Goal: Task Accomplishment & Management: Manage account settings

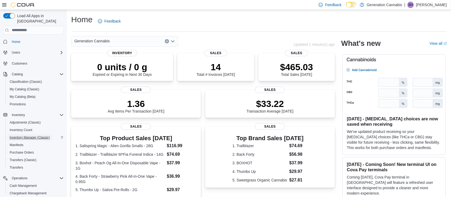
click at [36, 135] on span "Inventory Manager (Classic)" at bounding box center [30, 137] width 40 height 4
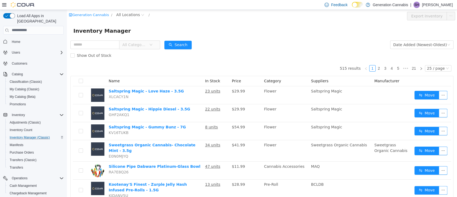
click at [145, 48] on span "All Categories" at bounding box center [135, 44] width 27 height 8
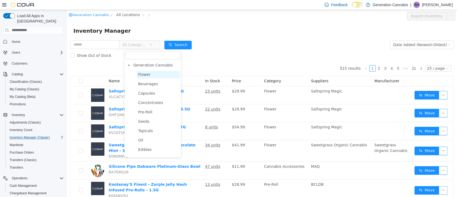
click at [146, 75] on span "Flower" at bounding box center [144, 74] width 12 height 4
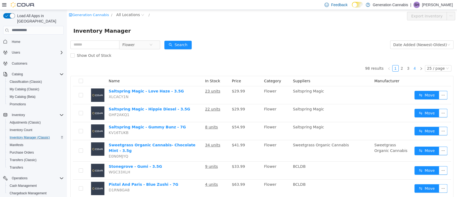
click at [412, 66] on link "4" at bounding box center [415, 68] width 6 height 6
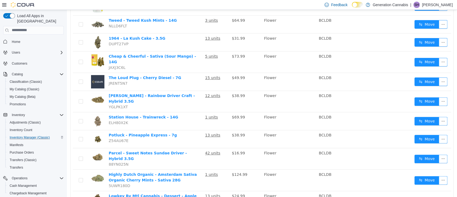
scroll to position [89, 0]
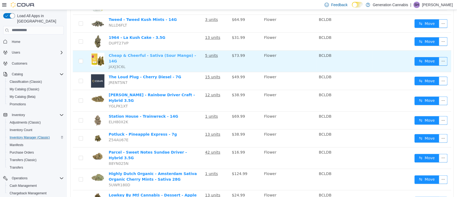
click at [135, 57] on link "Cheap & Cheerful - Sativa (Sour Mango) - 14G" at bounding box center [152, 58] width 87 height 10
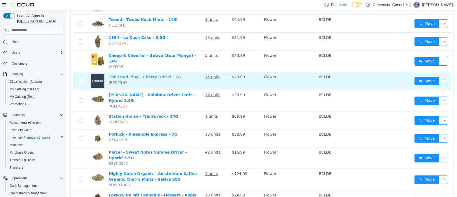
click at [135, 74] on link "The Loud Plug - Cherry Diesel - 7G" at bounding box center [145, 76] width 73 height 4
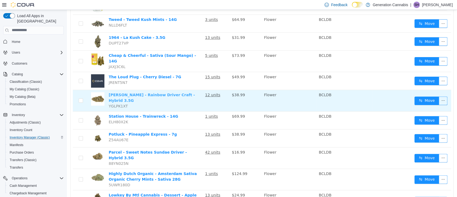
click at [136, 92] on link "Woody Nelson - Rainbow Driver Craft - Hybrid 3.5G" at bounding box center [152, 97] width 86 height 10
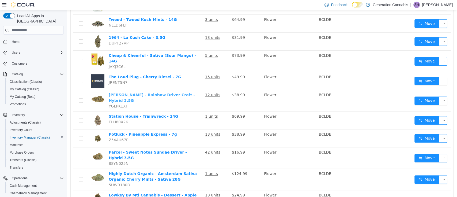
scroll to position [0, 0]
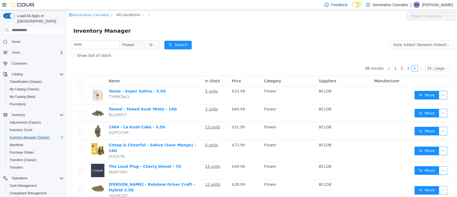
click at [146, 46] on span "Flower" at bounding box center [135, 44] width 27 height 8
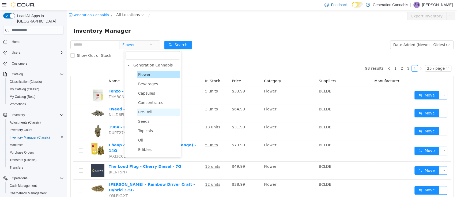
click at [149, 110] on span "Pre-Roll" at bounding box center [145, 112] width 14 height 4
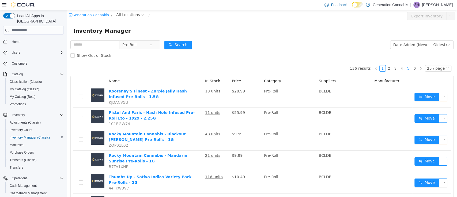
click at [406, 67] on link "5" at bounding box center [408, 68] width 6 height 6
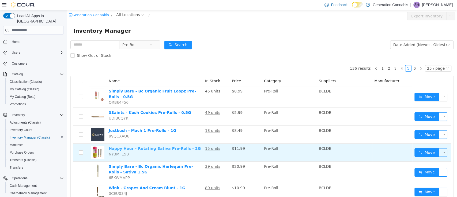
click at [159, 146] on link "Happy Hour - Rotating Sativa Pre-Rolls - 2G" at bounding box center [155, 148] width 92 height 4
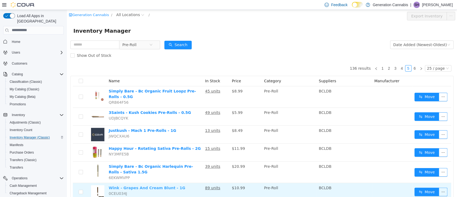
click at [152, 185] on link "Wink - Grapes And Cream Blunt - 1G" at bounding box center [147, 187] width 77 height 4
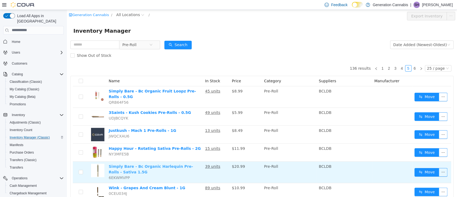
click at [150, 164] on link "Simply Bare - Bc Organic Harlequin Pre-Rolls - Sativa 1.5G" at bounding box center [151, 169] width 84 height 10
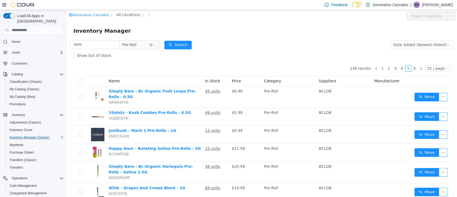
click at [135, 46] on span "Pre-Roll" at bounding box center [129, 44] width 14 height 8
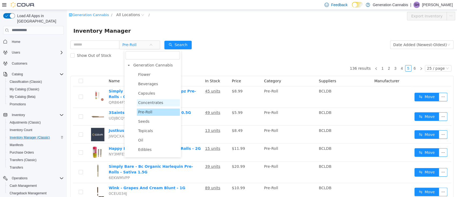
click at [148, 101] on span "Concentrates" at bounding box center [150, 102] width 25 height 4
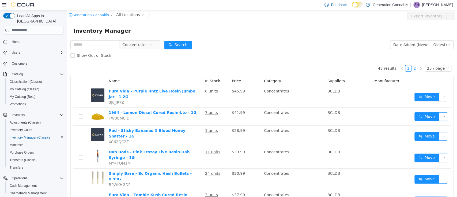
click at [412, 67] on link "2" at bounding box center [415, 68] width 6 height 6
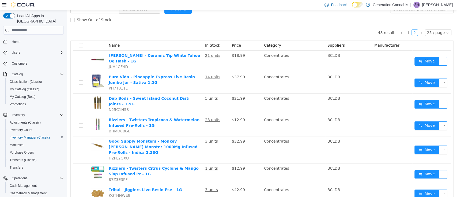
scroll to position [36, 0]
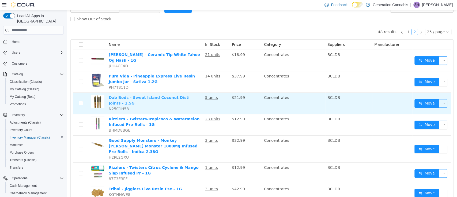
click at [176, 95] on link "Dab Bods - Sweet Island Coconut Disti Joints - 1.5G" at bounding box center [149, 100] width 81 height 10
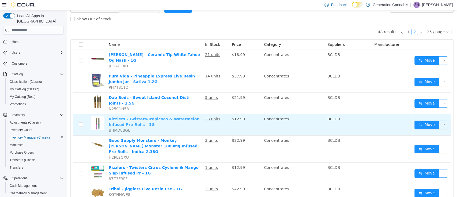
click at [168, 116] on link "Rizzlers - Twisters-Tropicoco & Watermelon Infused Pre-Rolls - 1G" at bounding box center [154, 121] width 91 height 10
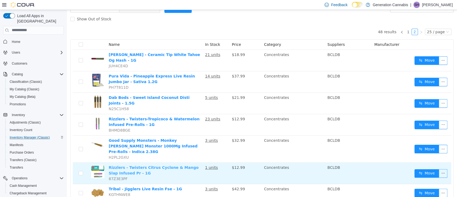
click at [165, 165] on link "Rizzlers - Twisters Citrus Cyclone & Mango Slap Infused Pr - 1G" at bounding box center [154, 170] width 90 height 10
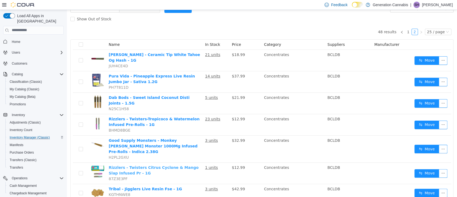
scroll to position [0, 0]
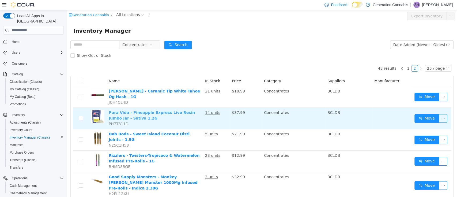
click at [154, 110] on link "Pura Vida - Pineapple Express Live Resin Jumbo Jar - Sativa 1.2G" at bounding box center [152, 115] width 86 height 10
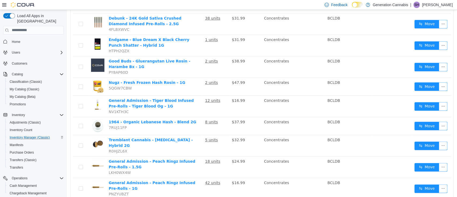
scroll to position [315, 0]
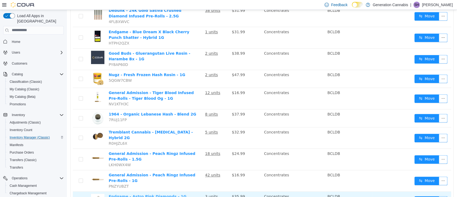
click at [152, 194] on link "Endgame - Astro Pink Diamonds - 1G" at bounding box center [148, 196] width 78 height 4
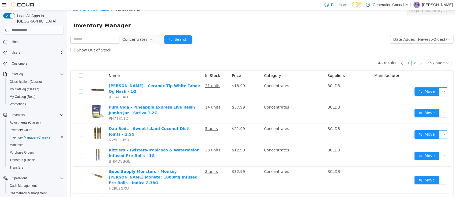
scroll to position [0, 0]
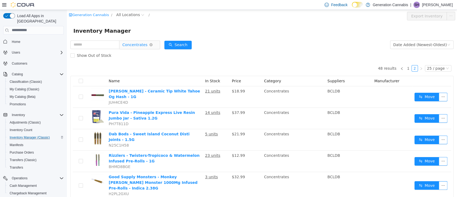
click at [127, 46] on span "Concentrates" at bounding box center [134, 44] width 25 height 8
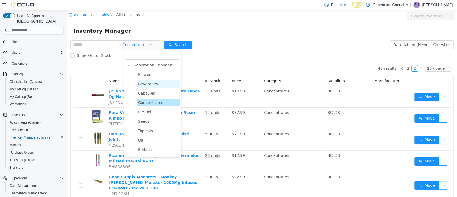
click at [156, 83] on span "Beverages" at bounding box center [158, 83] width 43 height 7
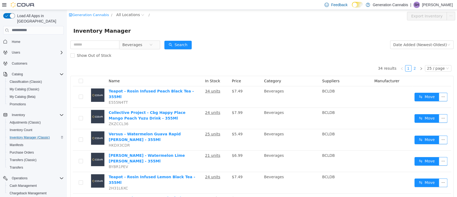
click at [412, 68] on link "2" at bounding box center [415, 68] width 6 height 6
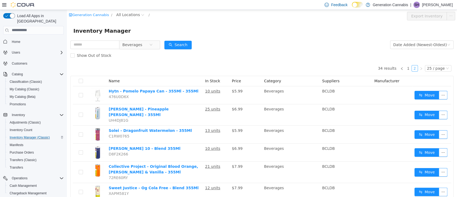
scroll to position [69, 0]
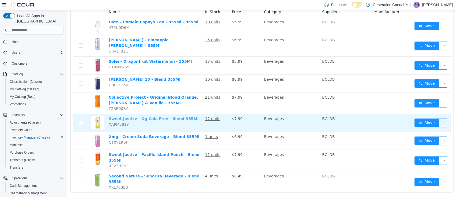
click at [144, 116] on link "Sweet Justice - Og Cola Free - Blend 355Ml" at bounding box center [154, 118] width 90 height 4
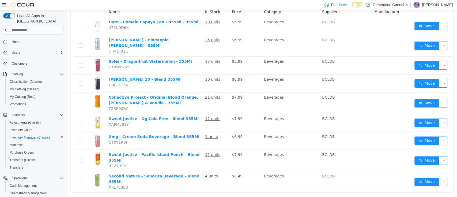
click at [406, 197] on link "1" at bounding box center [408, 200] width 6 height 6
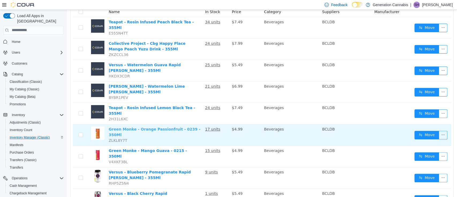
click at [153, 127] on link "Green Monke - Orange Passionfruit - 0239 - 350Ml" at bounding box center [155, 132] width 92 height 10
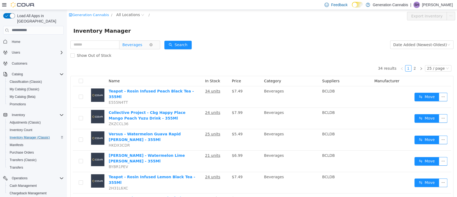
click at [137, 45] on span "Beverages" at bounding box center [132, 44] width 20 height 8
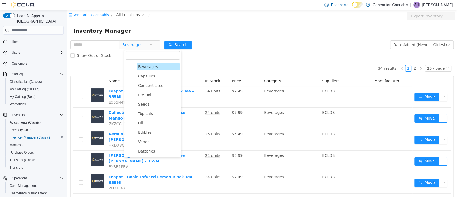
scroll to position [17, 0]
click at [159, 104] on span "Seeds" at bounding box center [158, 104] width 43 height 7
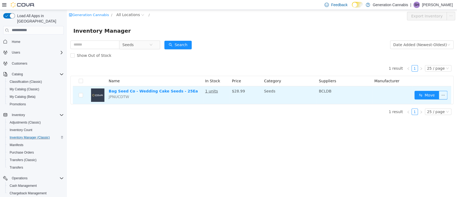
click at [150, 94] on td "Bag Seed Co - Wedding Cake Seeds - 25Ea JPNUCDTW" at bounding box center [155, 95] width 96 height 18
click at [150, 91] on link "Bag Seed Co - Wedding Cake Seeds - 25Ea" at bounding box center [153, 91] width 89 height 4
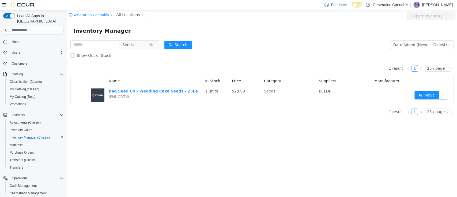
click at [146, 47] on span "Seeds" at bounding box center [135, 44] width 27 height 8
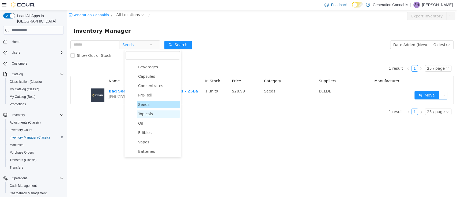
click at [159, 115] on span "Topicals" at bounding box center [158, 113] width 43 height 7
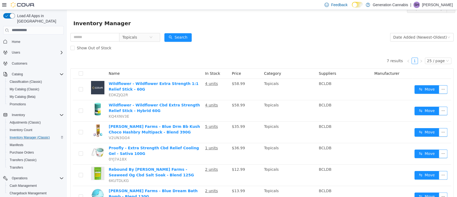
scroll to position [0, 0]
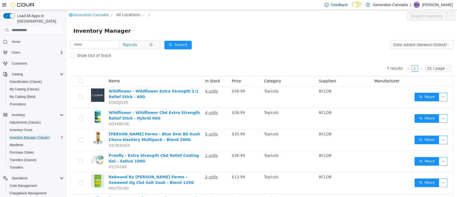
click at [128, 46] on span "Topicals" at bounding box center [129, 44] width 15 height 8
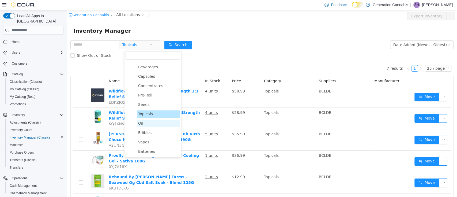
click at [141, 123] on span "Oil" at bounding box center [140, 123] width 5 height 4
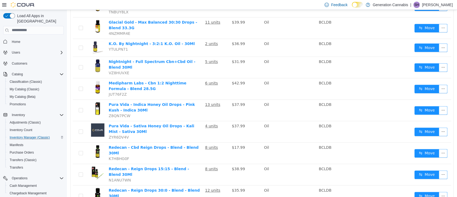
scroll to position [169, 0]
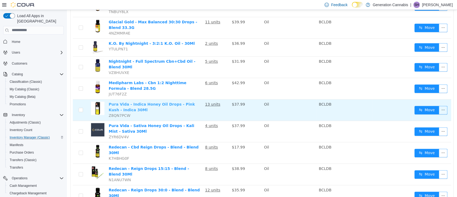
click at [146, 102] on link "Pura Vida - Indica Honey Oil Drops - Pink Kush - Indica 30Ml" at bounding box center [152, 107] width 86 height 10
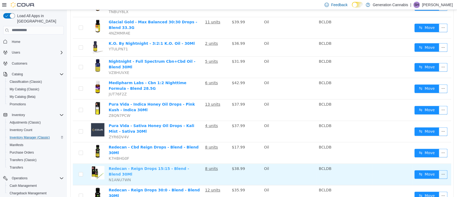
click at [155, 166] on link "Redecan - Reign Drops 15:15 - Blend - Blend 30Ml" at bounding box center [149, 171] width 80 height 10
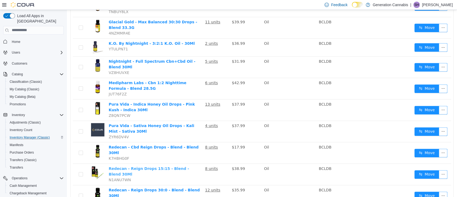
scroll to position [0, 0]
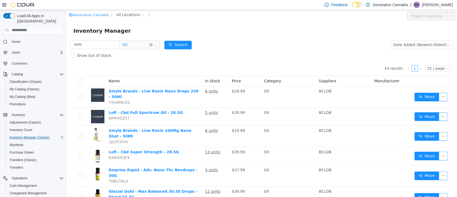
click at [138, 42] on span "Oil" at bounding box center [135, 44] width 27 height 8
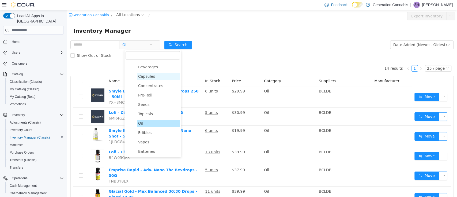
click at [154, 76] on span "Capsules" at bounding box center [158, 76] width 43 height 7
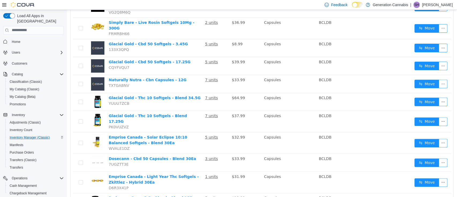
scroll to position [129, 0]
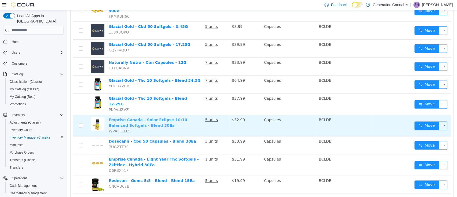
click at [157, 117] on link "Emprise Canada - Solar Eclipse 10:10 Balanced Softgels - Blend 30Ea" at bounding box center [148, 122] width 78 height 10
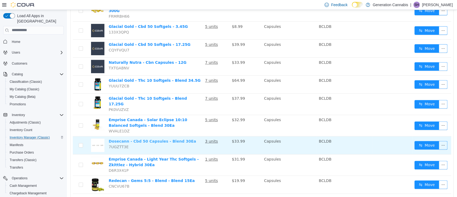
click at [153, 139] on link "Dosecann - Cbd 50 Capsules - Blend 30Ea" at bounding box center [152, 141] width 87 height 4
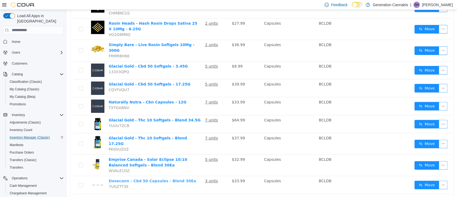
scroll to position [88, 0]
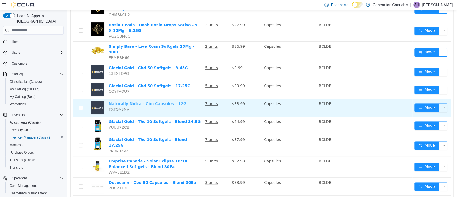
click at [143, 101] on link "Naturally Nutra - Cbn Capsules - 12G" at bounding box center [148, 103] width 78 height 4
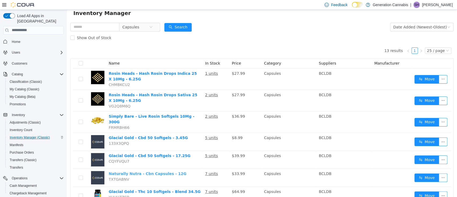
scroll to position [0, 0]
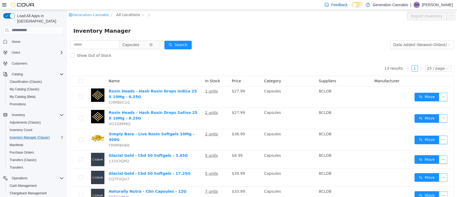
click at [139, 44] on span "Capsules" at bounding box center [130, 44] width 17 height 8
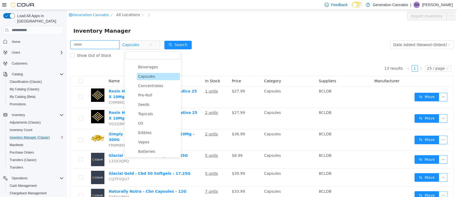
click at [99, 44] on input "text" at bounding box center [94, 44] width 49 height 9
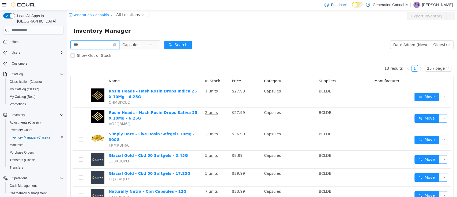
type input "***"
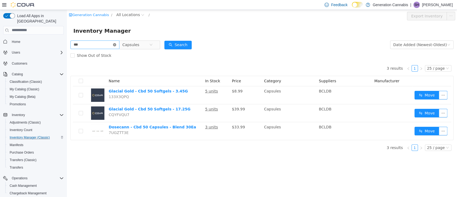
click at [116, 45] on icon "icon: close-circle" at bounding box center [114, 44] width 3 height 3
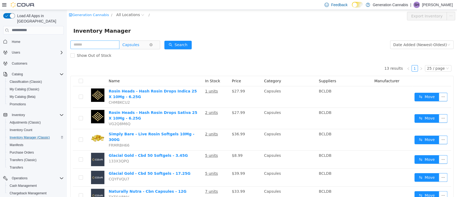
click at [139, 48] on span "Capsules" at bounding box center [130, 44] width 17 height 8
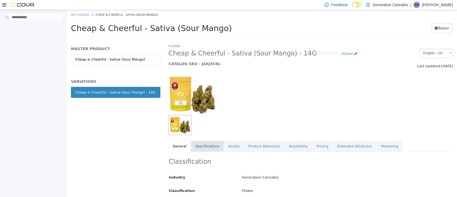
click at [205, 145] on link "Specifications" at bounding box center [207, 145] width 33 height 11
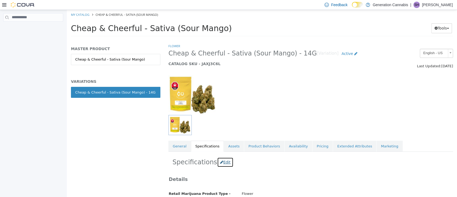
click at [218, 159] on button "Edit" at bounding box center [225, 162] width 16 height 10
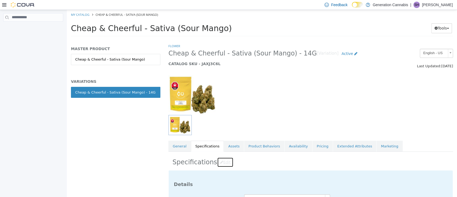
scroll to position [386, 0]
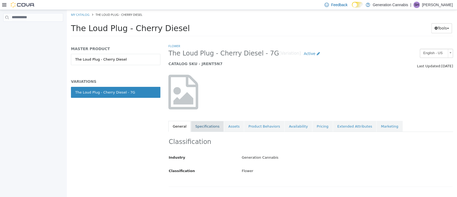
click at [207, 126] on link "Specifications" at bounding box center [207, 125] width 33 height 11
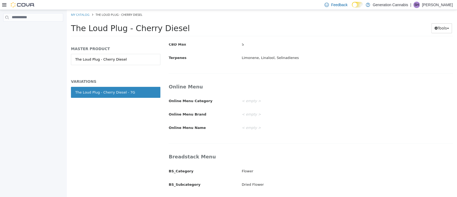
scroll to position [290, 0]
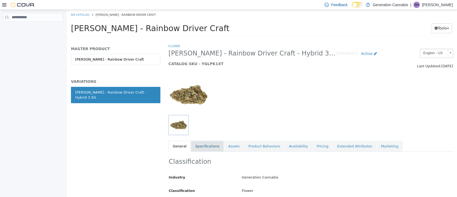
click at [205, 142] on link "Specifications" at bounding box center [207, 145] width 33 height 11
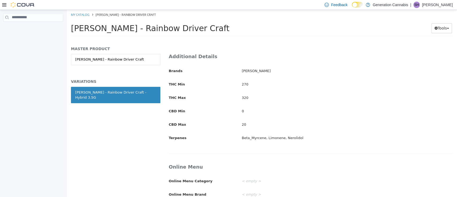
scroll to position [310, 0]
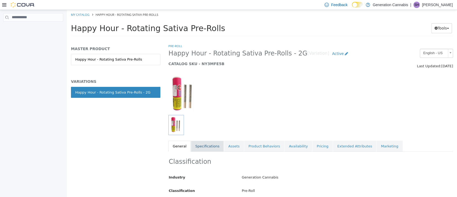
click at [201, 148] on link "Specifications" at bounding box center [207, 145] width 33 height 11
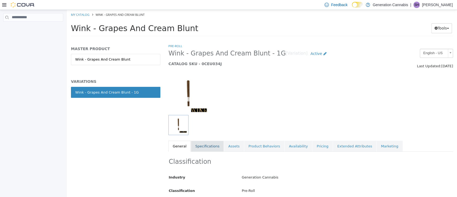
click at [211, 147] on link "Specifications" at bounding box center [207, 145] width 33 height 11
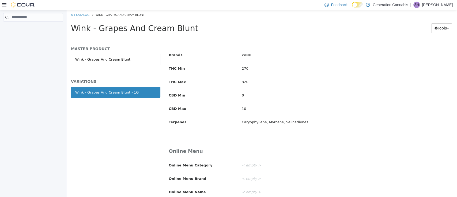
scroll to position [310, 0]
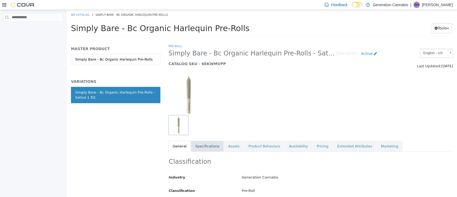
click at [206, 146] on link "Specifications" at bounding box center [207, 145] width 33 height 11
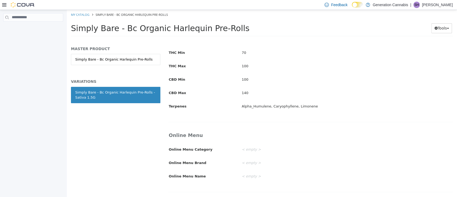
scroll to position [310, 0]
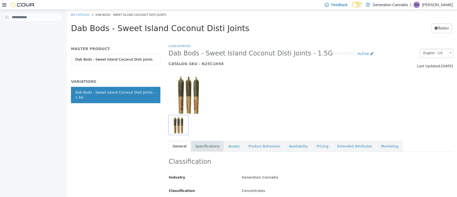
click at [205, 146] on link "Specifications" at bounding box center [207, 145] width 33 height 11
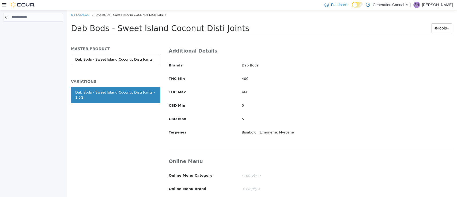
scroll to position [323, 0]
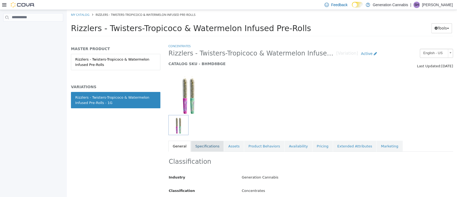
click at [210, 145] on link "Specifications" at bounding box center [207, 145] width 33 height 11
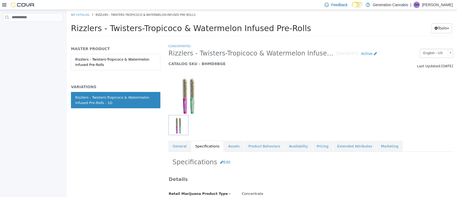
scroll to position [323, 0]
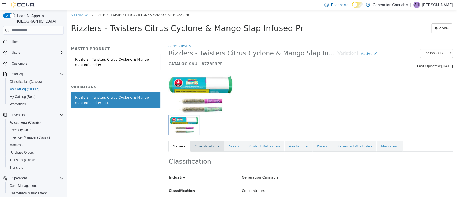
click at [206, 148] on link "Specifications" at bounding box center [207, 145] width 33 height 11
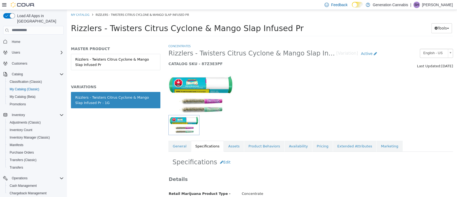
scroll to position [323, 0]
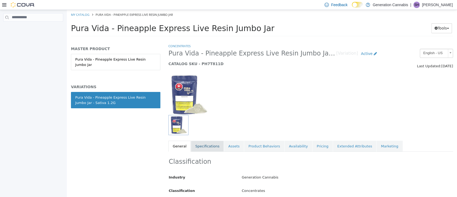
click at [211, 145] on link "Specifications" at bounding box center [207, 145] width 33 height 11
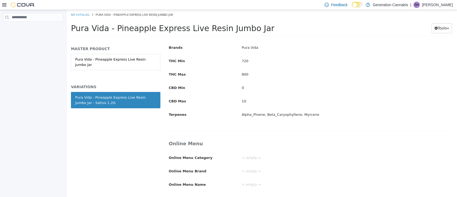
scroll to position [323, 0]
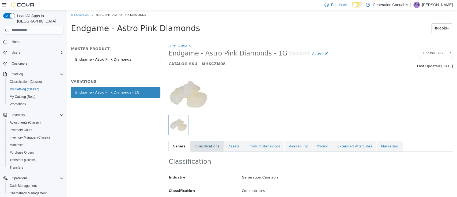
click at [205, 148] on link "Specifications" at bounding box center [207, 145] width 33 height 11
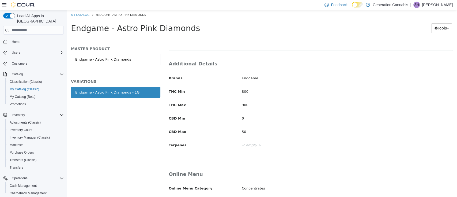
scroll to position [323, 0]
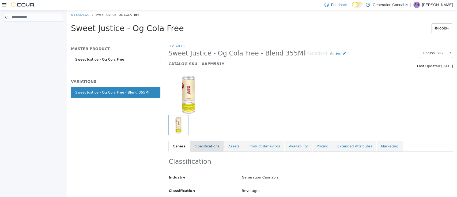
click at [204, 143] on link "Specifications" at bounding box center [207, 145] width 33 height 11
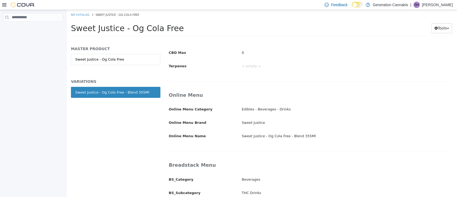
scroll to position [323, 0]
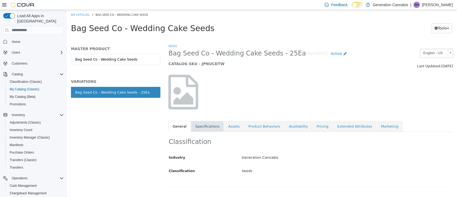
click at [204, 123] on link "Specifications" at bounding box center [207, 125] width 33 height 11
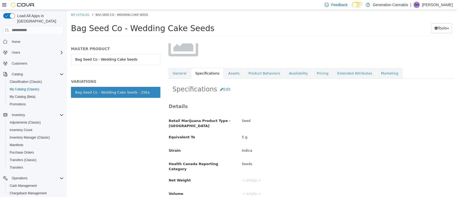
scroll to position [42, 0]
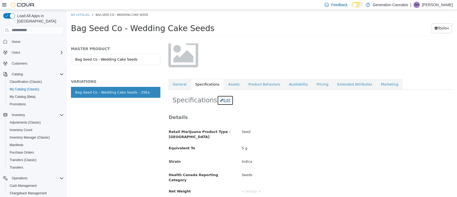
click at [224, 101] on button "Edit" at bounding box center [225, 100] width 16 height 10
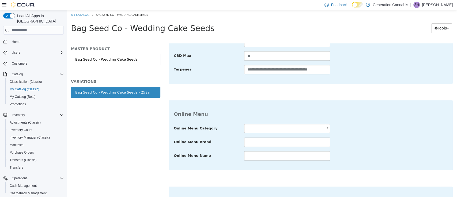
scroll to position [379, 0]
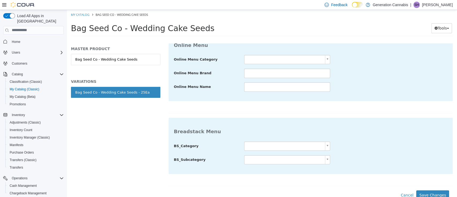
click at [269, 39] on body "**********" at bounding box center [262, 25] width 390 height 30
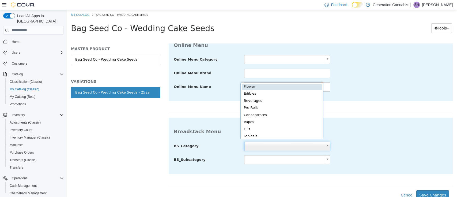
scroll to position [1, 2]
type input "******"
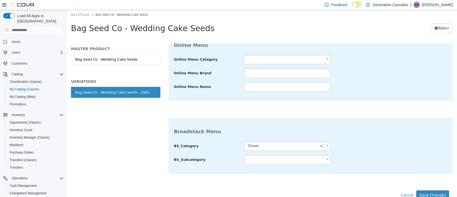
click at [253, 39] on body "**********" at bounding box center [262, 25] width 390 height 30
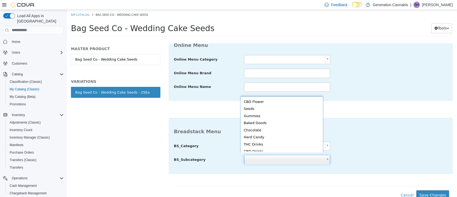
scroll to position [5, 0]
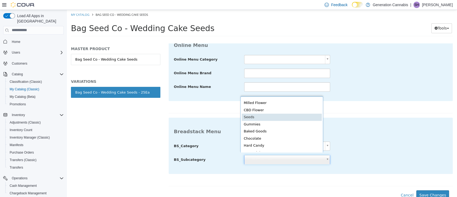
type input "*****"
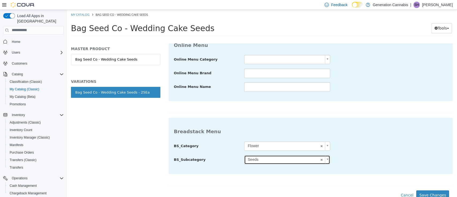
scroll to position [0, 0]
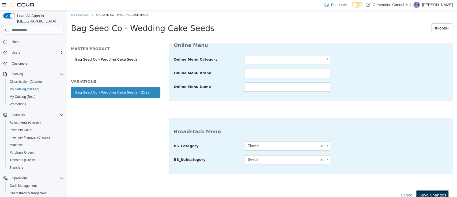
click at [427, 192] on button "Save Changes" at bounding box center [432, 195] width 33 height 10
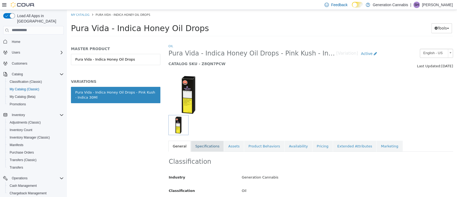
click at [202, 142] on link "Specifications" at bounding box center [207, 145] width 33 height 11
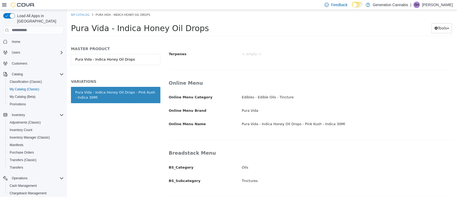
scroll to position [323, 0]
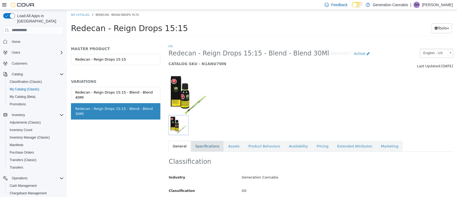
click at [205, 144] on link "Specifications" at bounding box center [207, 145] width 33 height 11
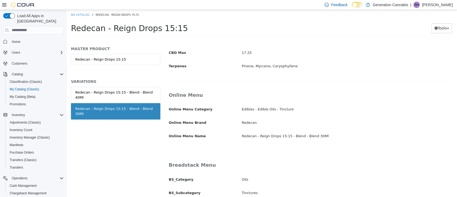
scroll to position [323, 0]
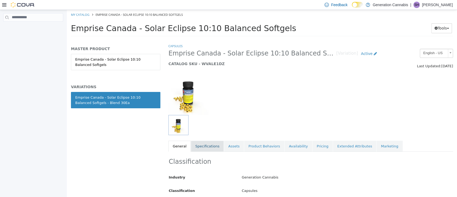
click at [204, 141] on link "Specifications" at bounding box center [207, 145] width 33 height 11
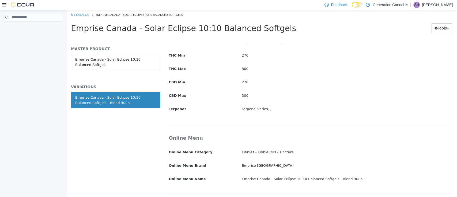
scroll to position [323, 0]
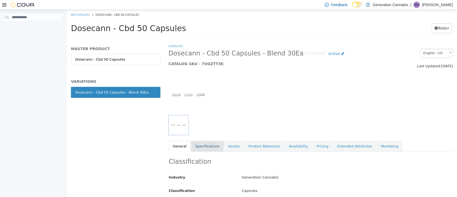
click at [208, 145] on link "Specifications" at bounding box center [207, 145] width 33 height 11
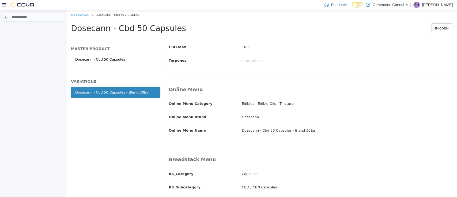
scroll to position [323, 0]
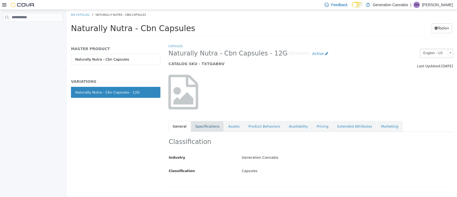
click at [210, 127] on link "Specifications" at bounding box center [207, 125] width 33 height 11
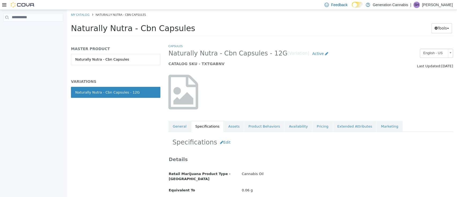
scroll to position [303, 0]
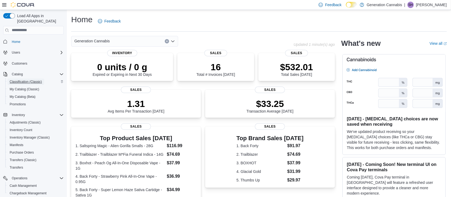
click at [29, 80] on span "Classification (Classic)" at bounding box center [26, 82] width 32 height 4
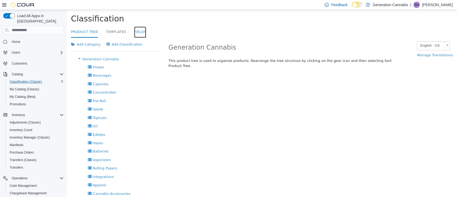
click at [135, 33] on link "Fields" at bounding box center [140, 32] width 12 height 12
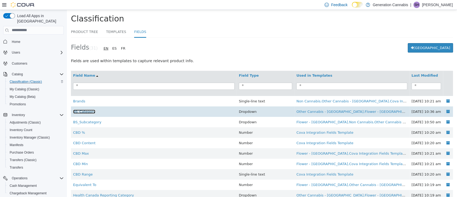
click at [90, 111] on link "BS_Category" at bounding box center [84, 111] width 22 height 4
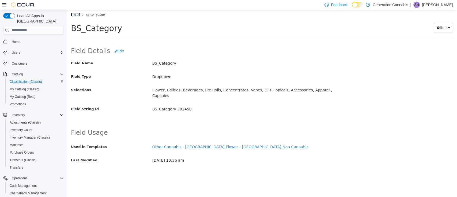
click at [77, 15] on link "Fields" at bounding box center [75, 14] width 9 height 4
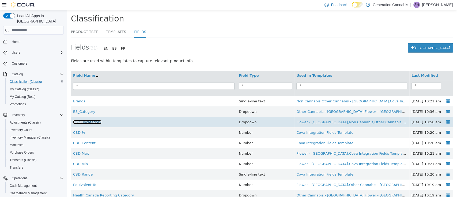
click at [81, 121] on link "BS_Subcategory" at bounding box center [87, 122] width 28 height 4
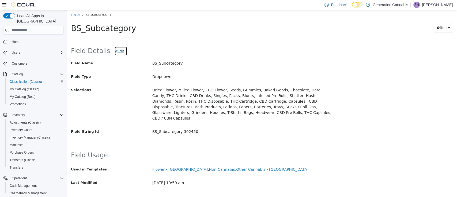
click at [115, 54] on button "Edit" at bounding box center [120, 51] width 13 height 10
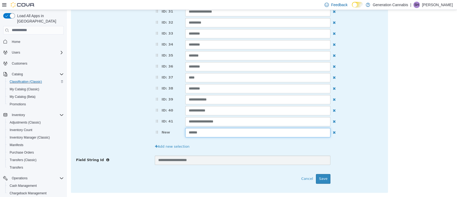
scroll to position [420, 0]
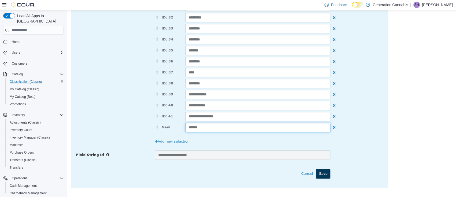
type input "******"
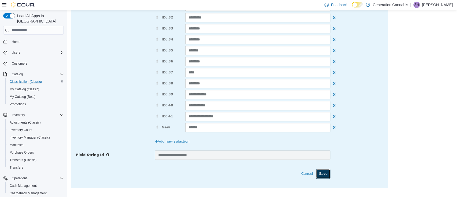
click at [323, 172] on button "Save" at bounding box center [323, 173] width 14 height 10
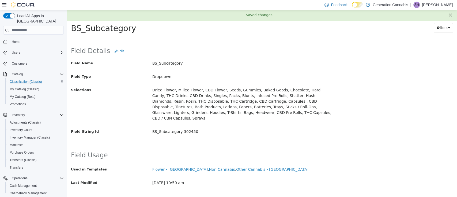
scroll to position [0, 0]
